Goal: Information Seeking & Learning: Learn about a topic

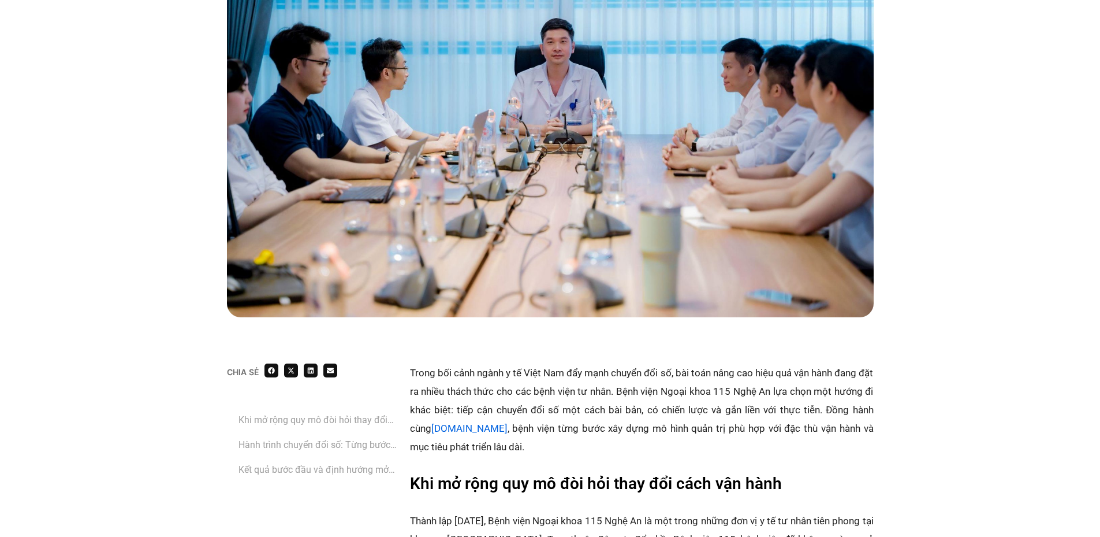
scroll to position [404, 0]
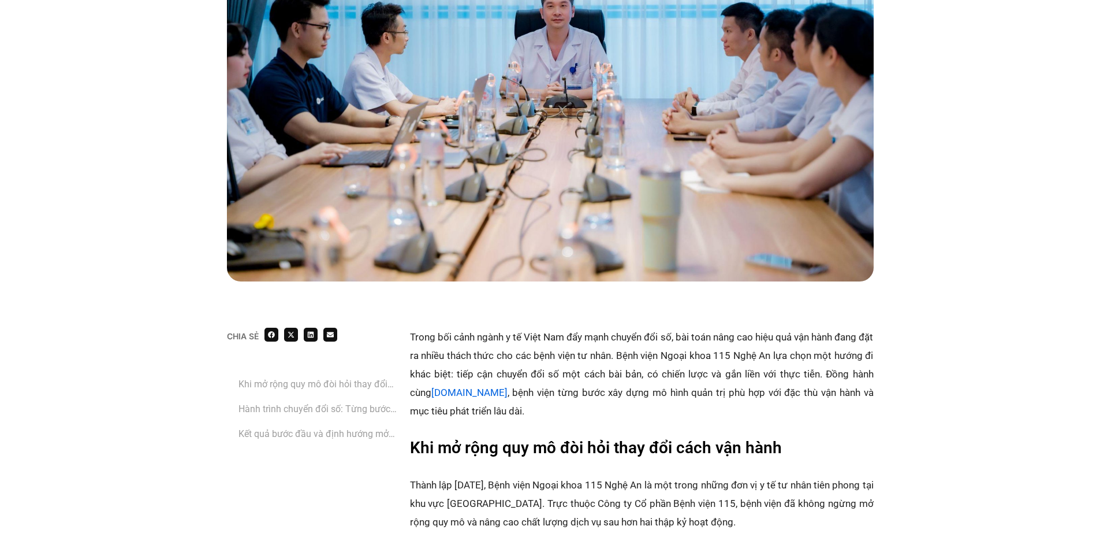
drag, startPoint x: 739, startPoint y: 336, endPoint x: 738, endPoint y: 346, distance: 9.9
click at [738, 346] on p "Trong bối cảnh ngành y tế Việt Nam đẩy mạnh chuyển đổi số, bài toán nâng cao hi…" at bounding box center [642, 374] width 464 height 92
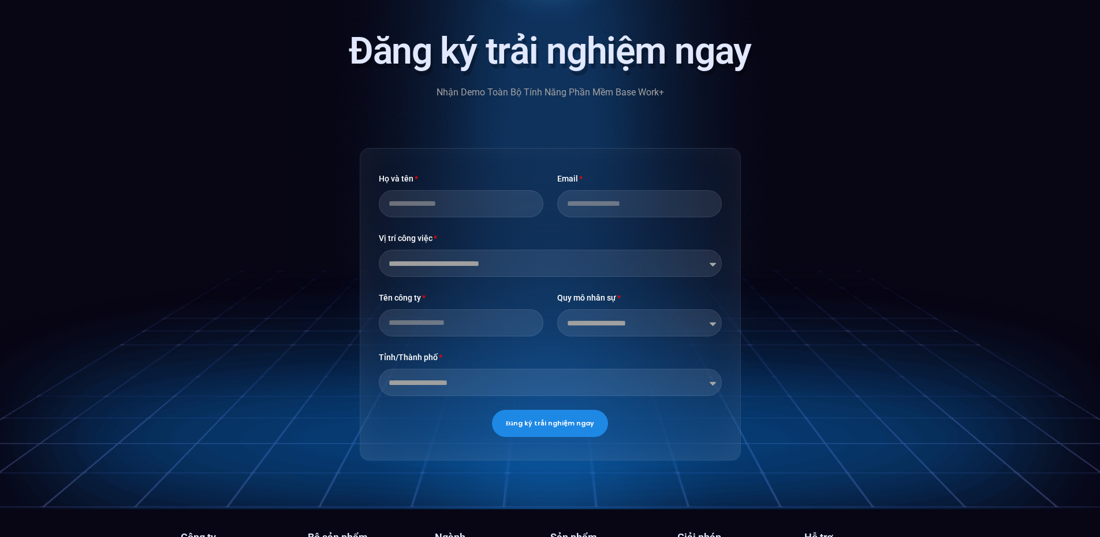
scroll to position [3004, 0]
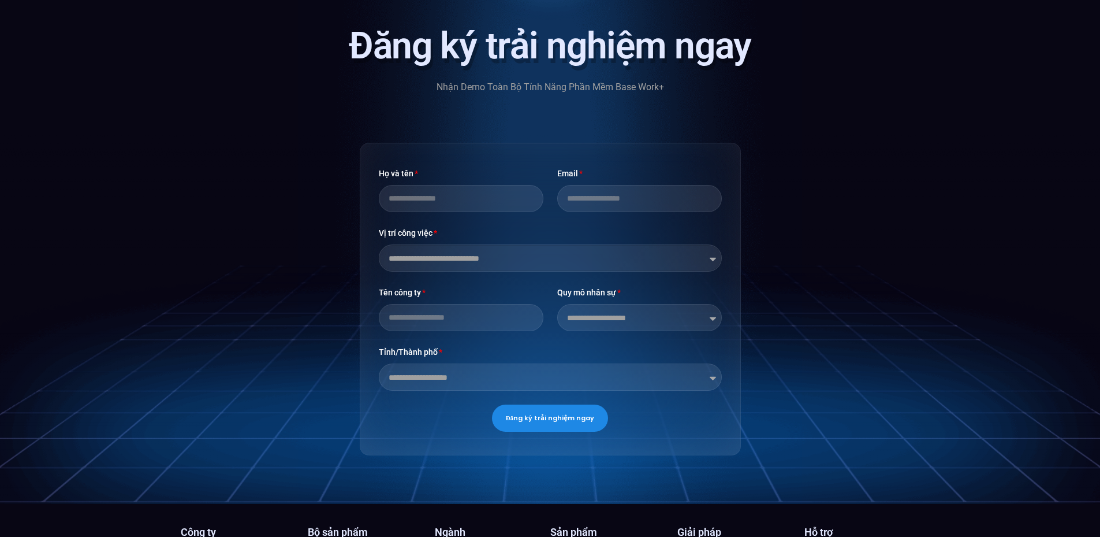
click at [642, 244] on select "**********" at bounding box center [550, 257] width 343 height 27
select select "**********"
click at [379, 244] on select "**********" at bounding box center [550, 257] width 343 height 27
click at [515, 185] on input "Họ và tên" at bounding box center [461, 198] width 165 height 27
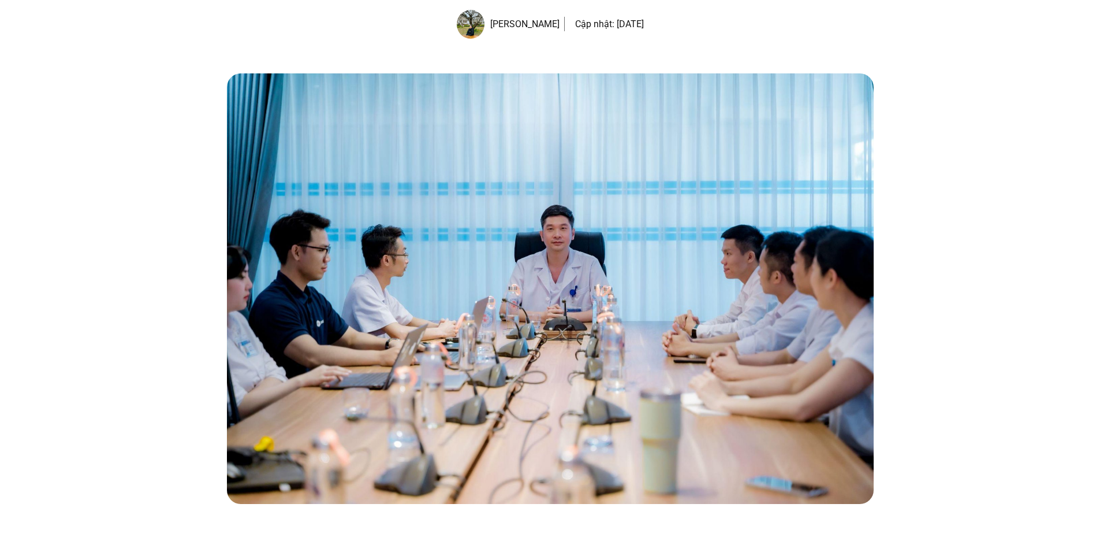
scroll to position [0, 0]
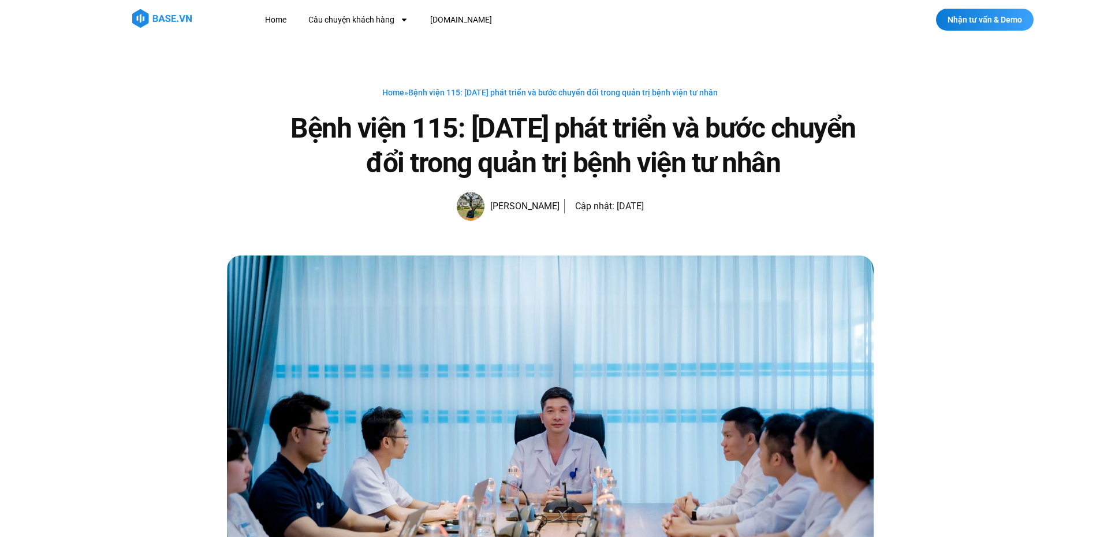
click at [989, 161] on div "Home » Bệnh viện 115: 20 năm phát triển và bước chuyển đổi trong quản trị bệnh …" at bounding box center [550, 147] width 1100 height 216
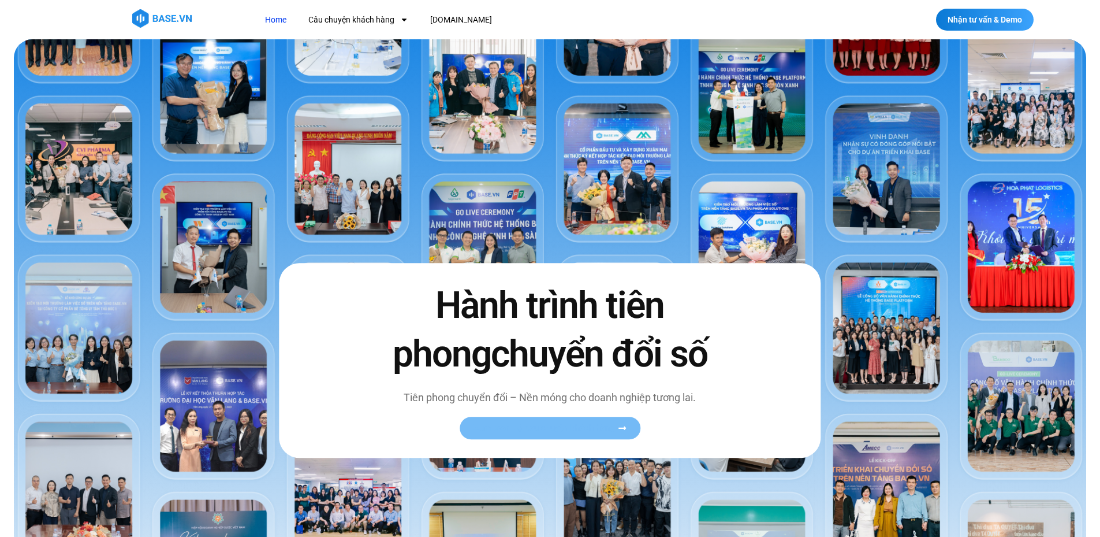
click at [582, 430] on span "Xem toàn bộ câu chuyện khách hàng" at bounding box center [545, 427] width 142 height 9
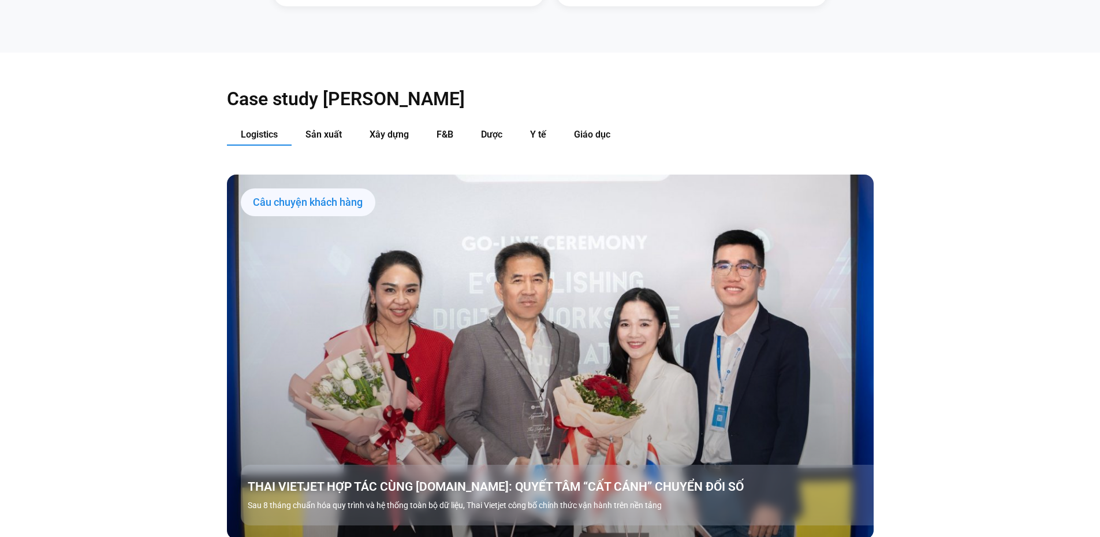
scroll to position [1329, 0]
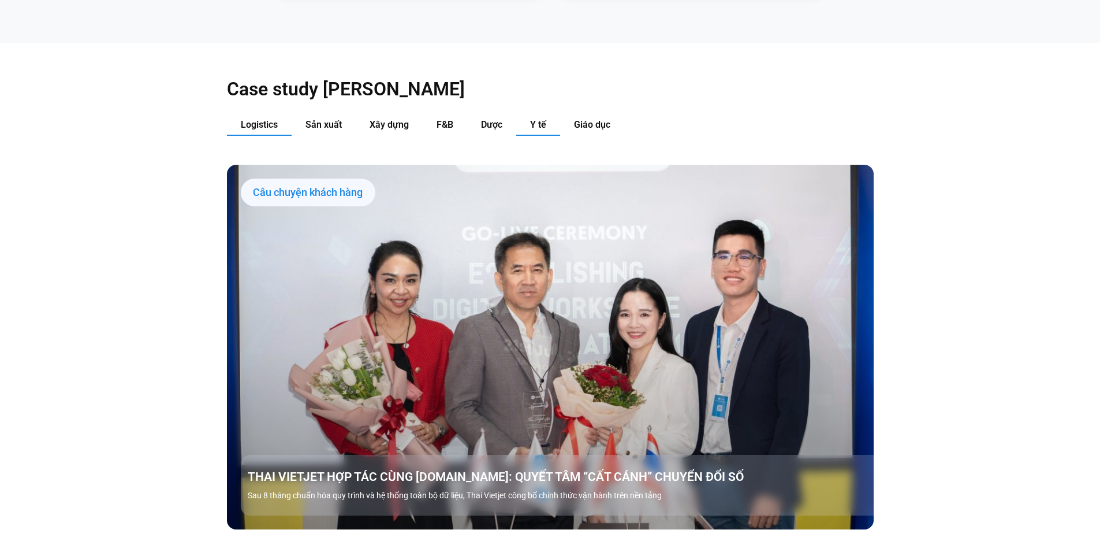
click at [531, 119] on span "Y tế" at bounding box center [538, 124] width 16 height 11
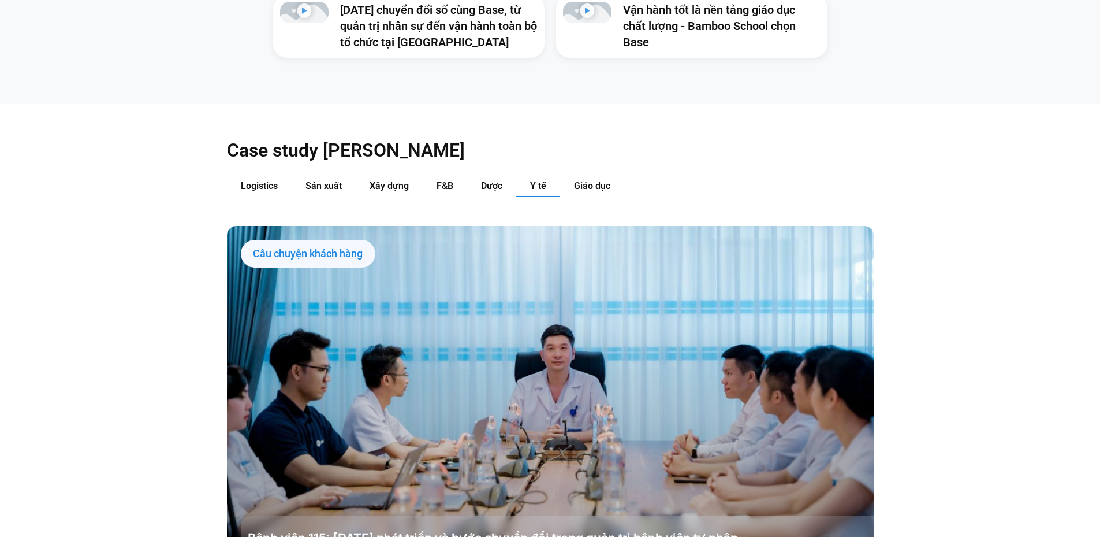
scroll to position [1271, 0]
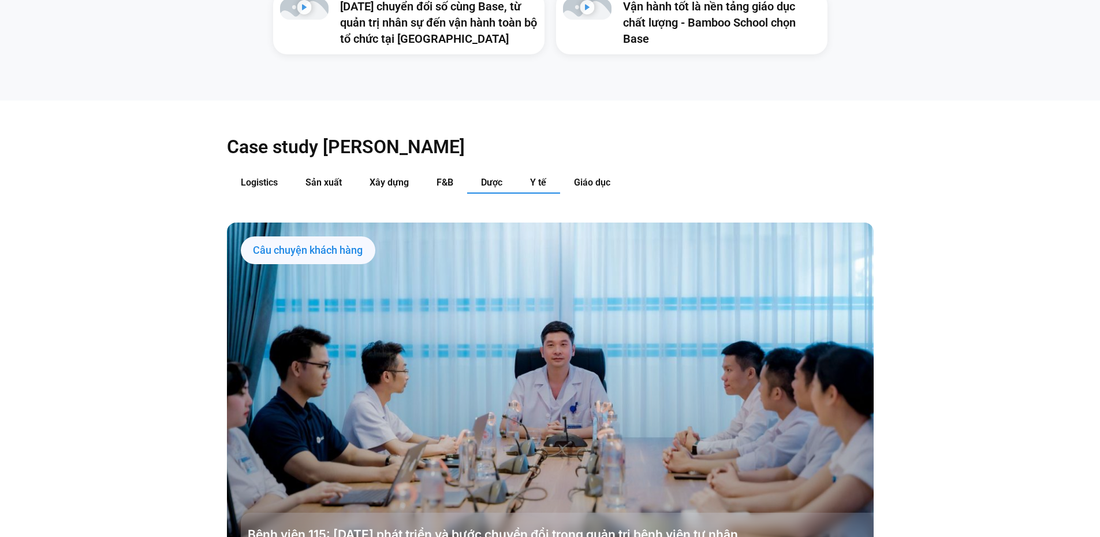
click at [493, 177] on span "Dược" at bounding box center [491, 182] width 21 height 11
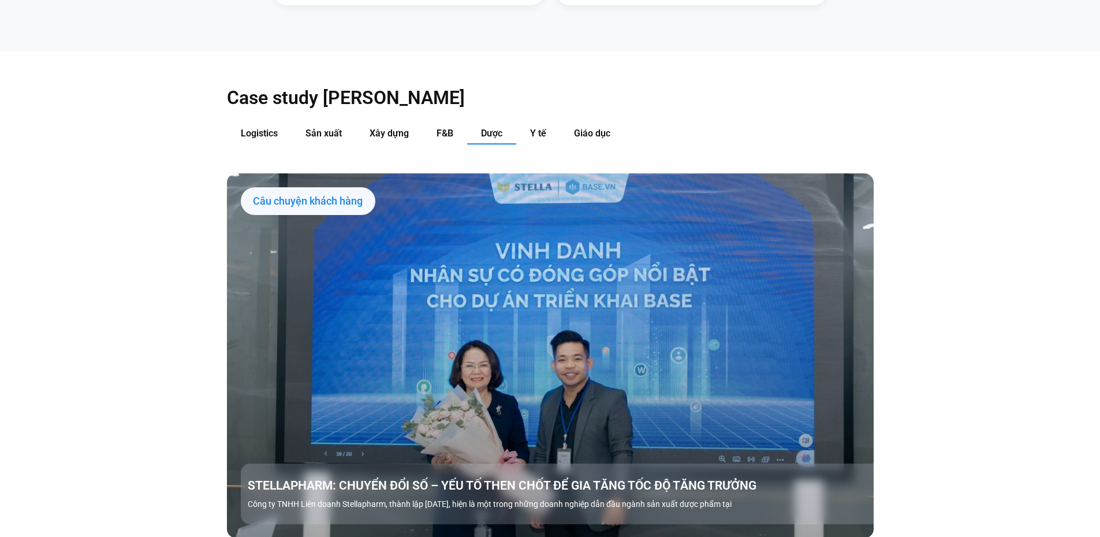
scroll to position [1329, 0]
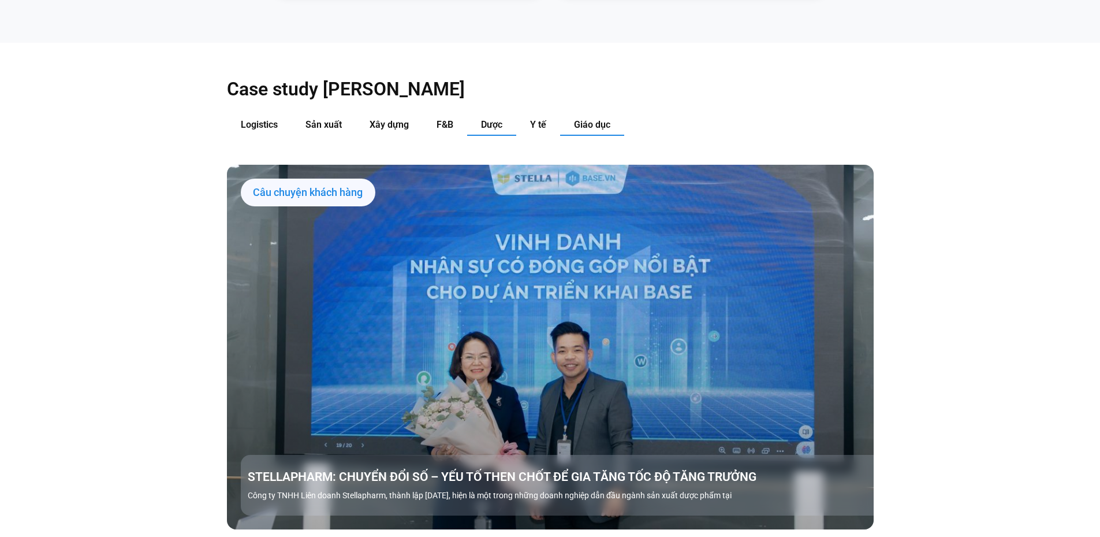
click at [590, 119] on span "Giáo dục" at bounding box center [592, 124] width 36 height 11
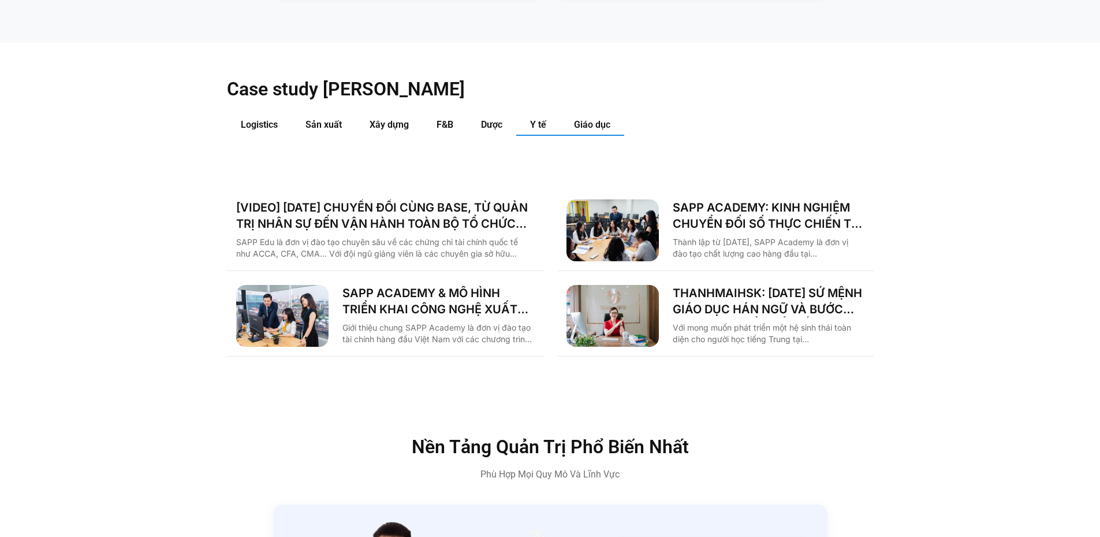
click at [526, 114] on button "Y tế" at bounding box center [538, 124] width 44 height 21
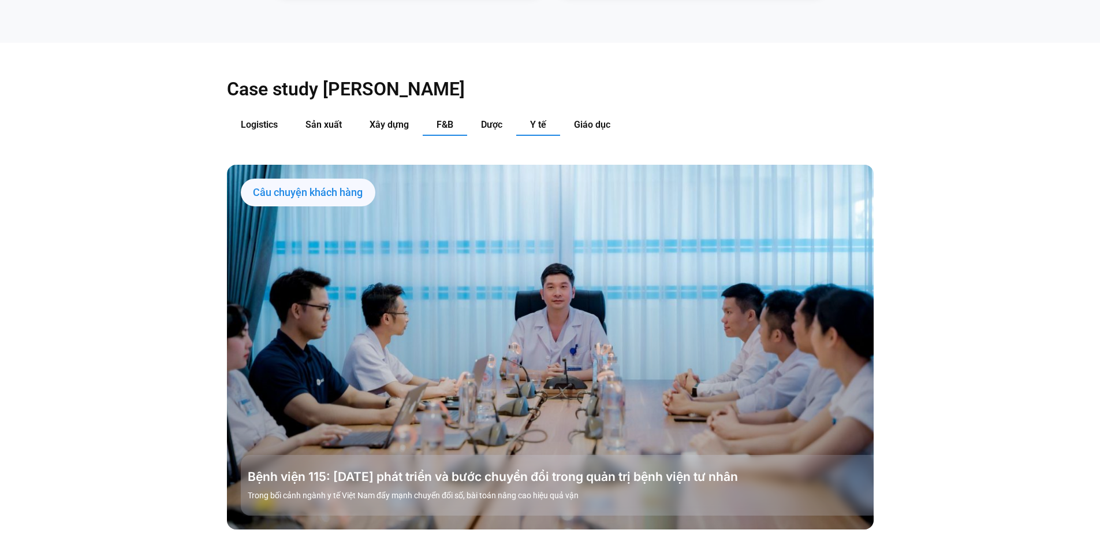
click at [453, 114] on button "F&B" at bounding box center [445, 124] width 44 height 21
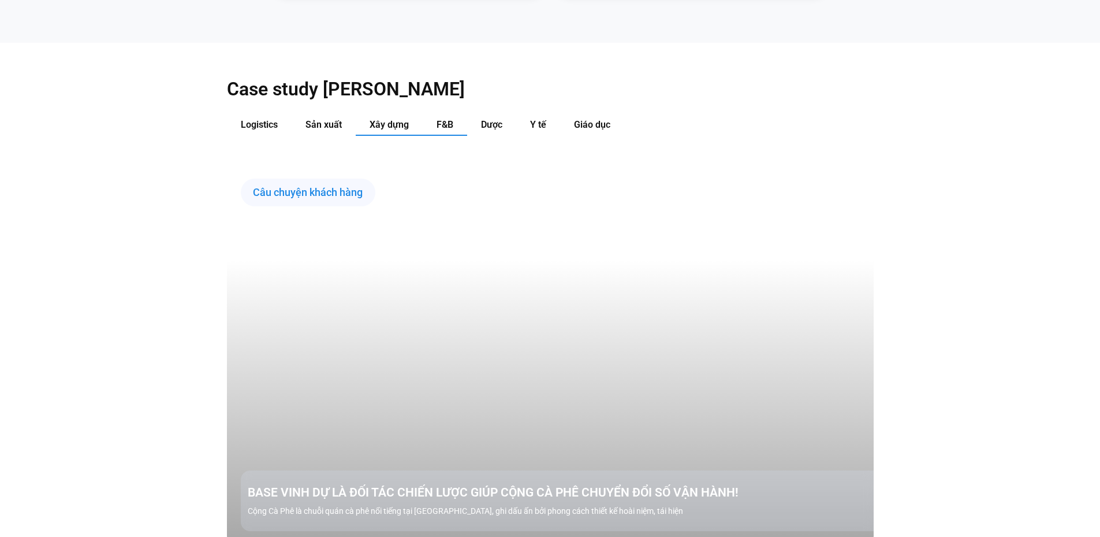
click at [378, 119] on span "Xây dựng" at bounding box center [389, 124] width 39 height 11
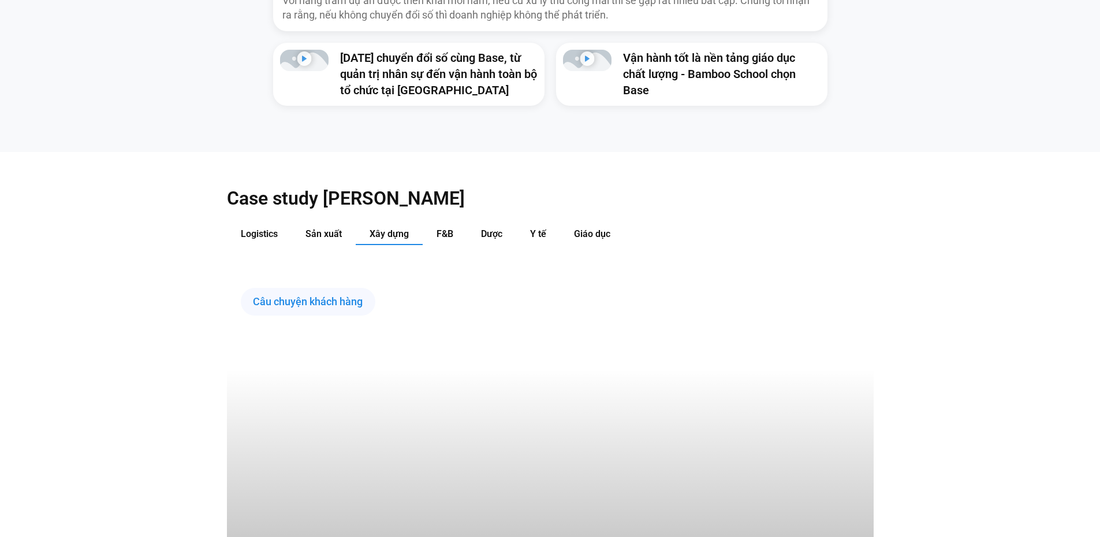
scroll to position [1271, 0]
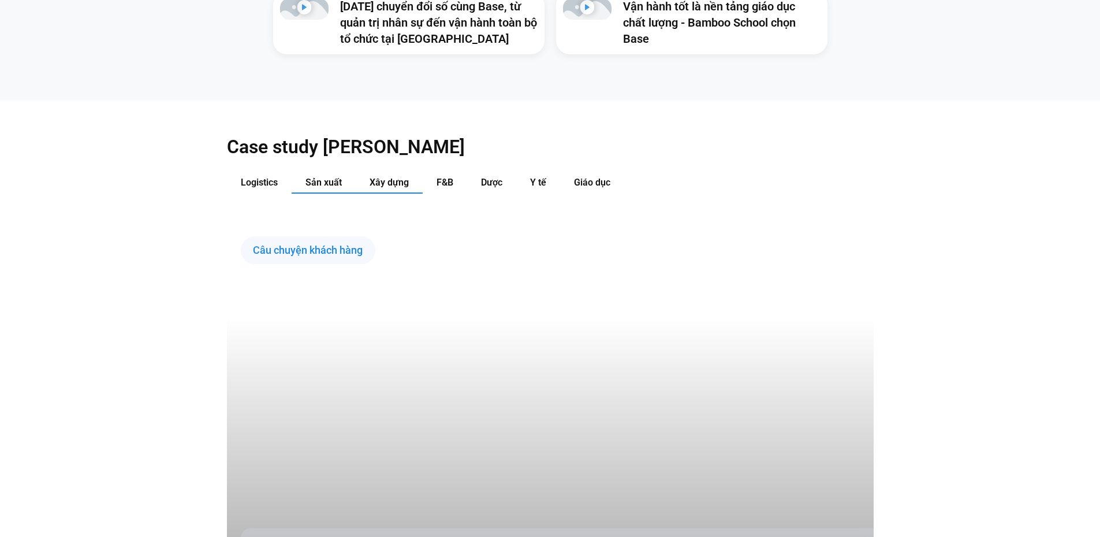
click at [323, 177] on span "Sản xuất" at bounding box center [324, 182] width 36 height 11
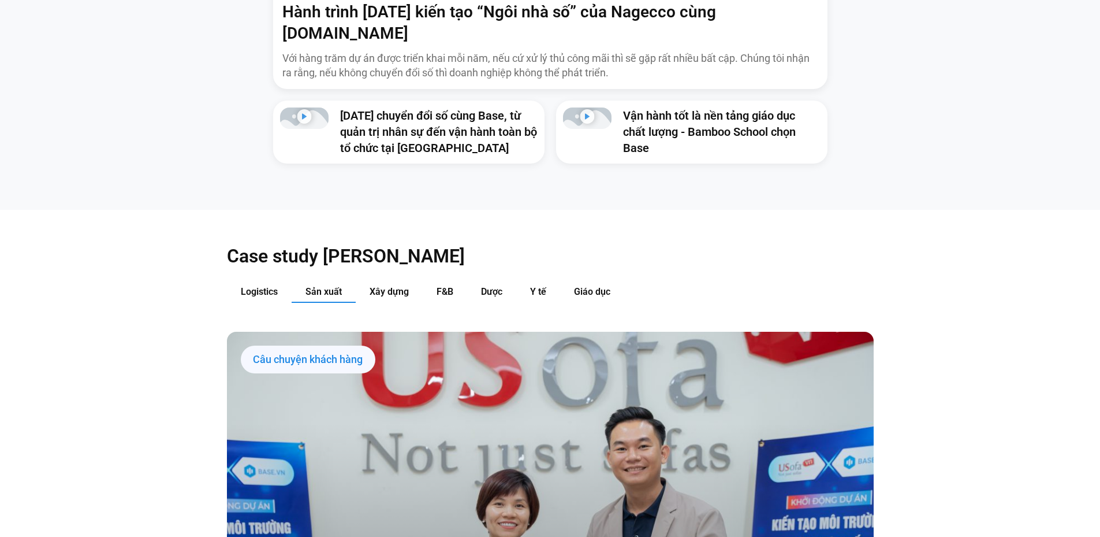
scroll to position [1155, 0]
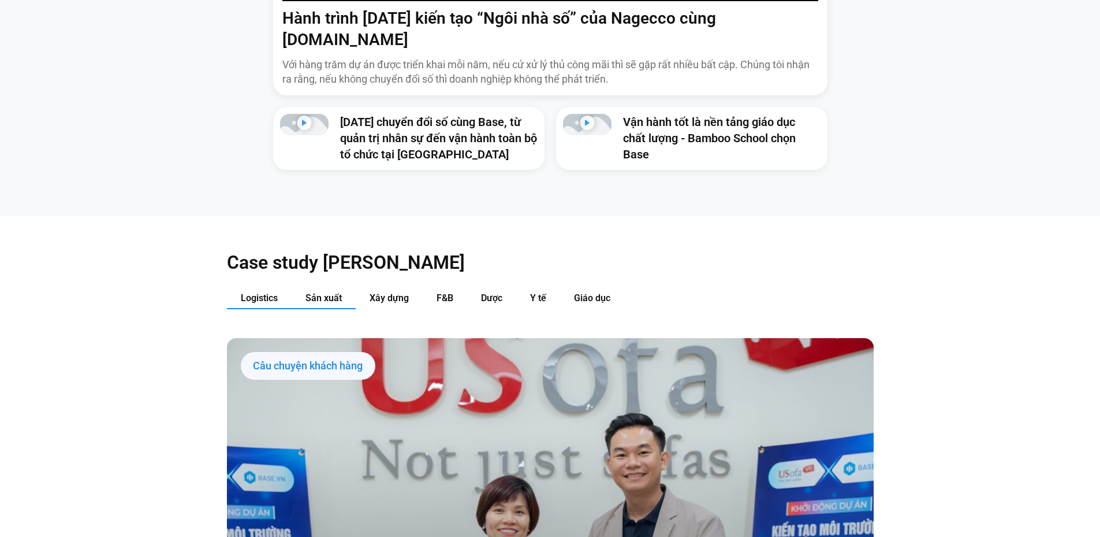
click at [242, 292] on span "Logistics" at bounding box center [259, 297] width 37 height 11
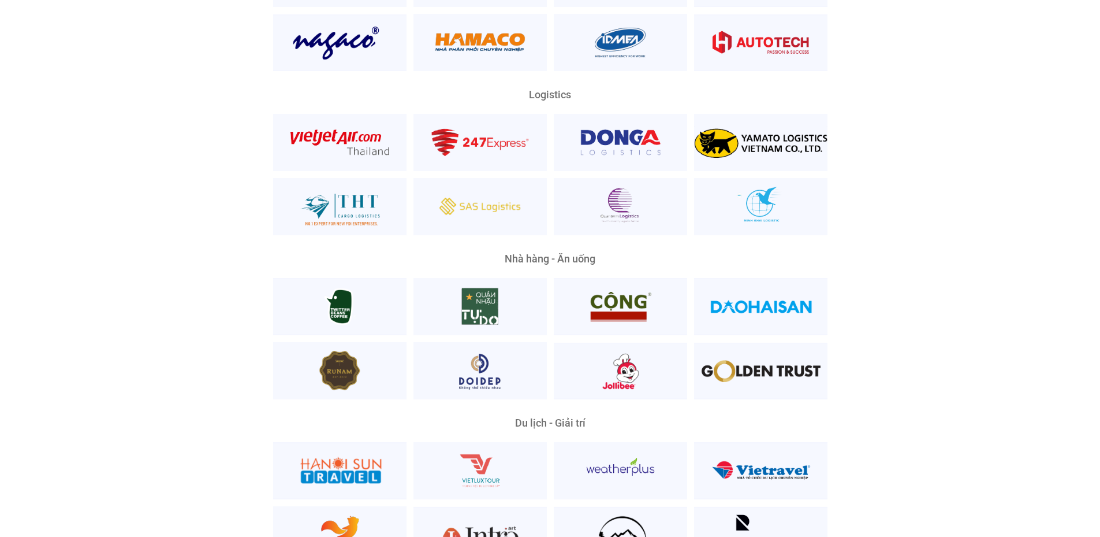
scroll to position [2888, 0]
